Goal: Transaction & Acquisition: Download file/media

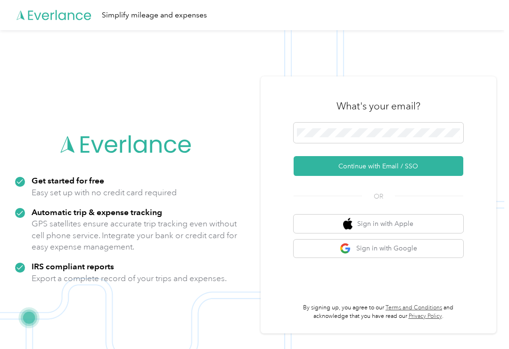
scroll to position [33, 0]
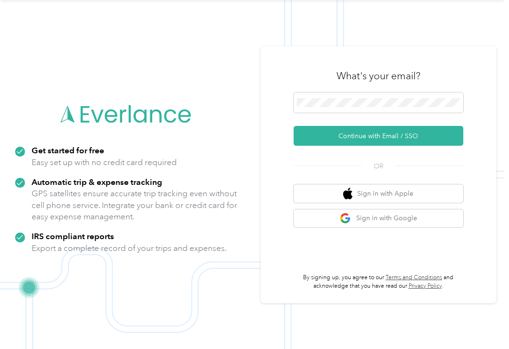
click at [346, 141] on button "Continue with Email / SSO" at bounding box center [379, 136] width 170 height 20
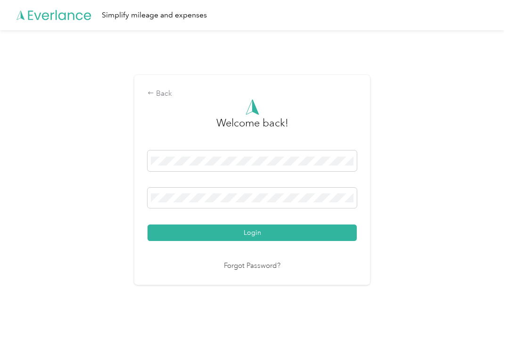
click at [272, 238] on button "Login" at bounding box center [251, 232] width 209 height 16
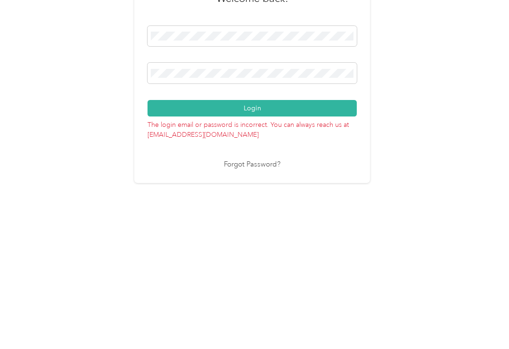
click at [228, 213] on button "Login" at bounding box center [251, 221] width 209 height 16
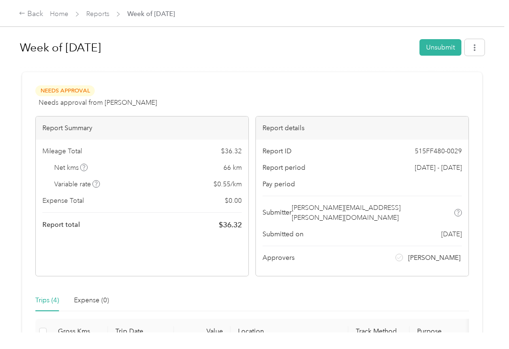
click at [25, 17] on div "Back" at bounding box center [31, 13] width 25 height 11
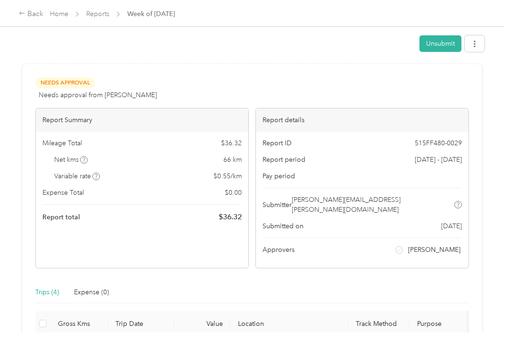
scroll to position [15, 0]
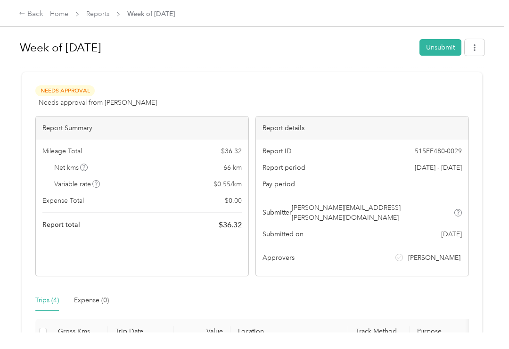
click at [26, 18] on div "Back" at bounding box center [31, 13] width 25 height 11
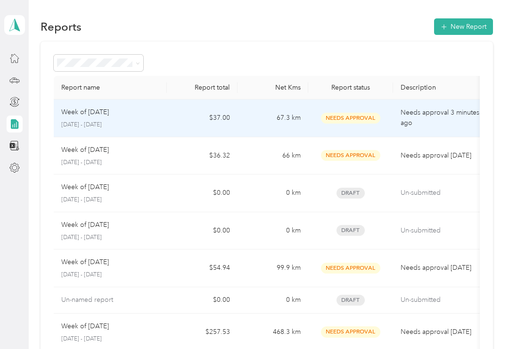
click at [130, 107] on div "Week of [DATE] [DATE] - [DATE]" at bounding box center [110, 118] width 98 height 22
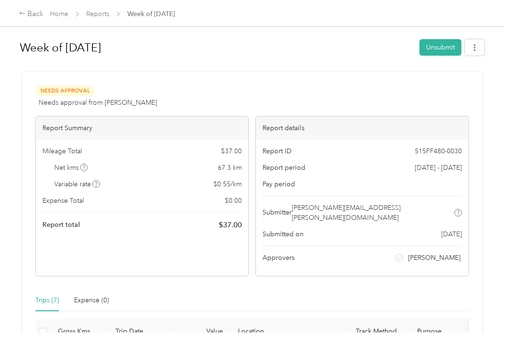
click at [483, 46] on button "button" at bounding box center [475, 47] width 20 height 16
click at [445, 82] on span "Download" at bounding box center [452, 82] width 31 height 10
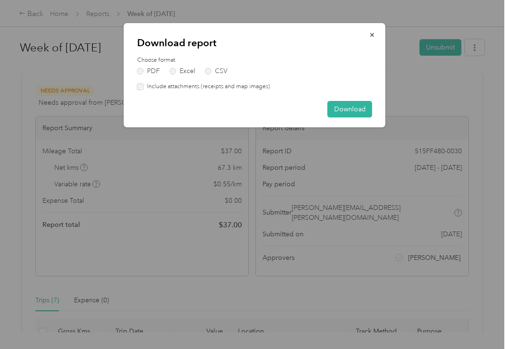
click at [351, 110] on button "Download" at bounding box center [350, 109] width 45 height 16
